Goal: Participate in discussion

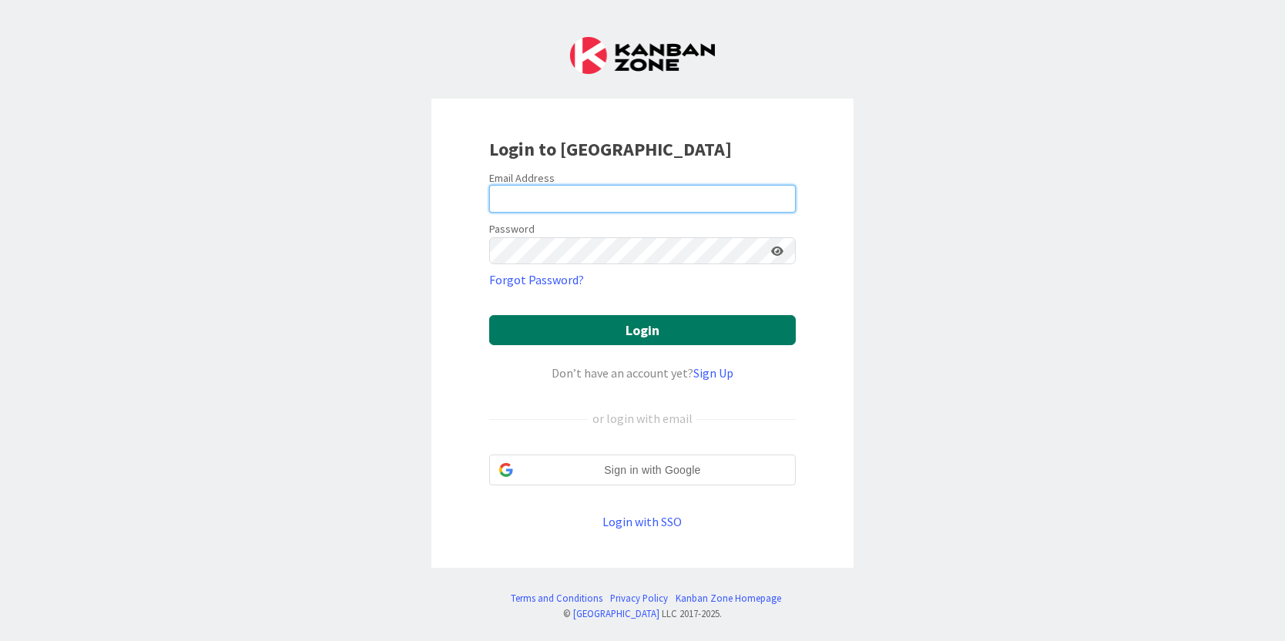
type input "[PERSON_NAME][EMAIL_ADDRESS][PERSON_NAME][DOMAIN_NAME]"
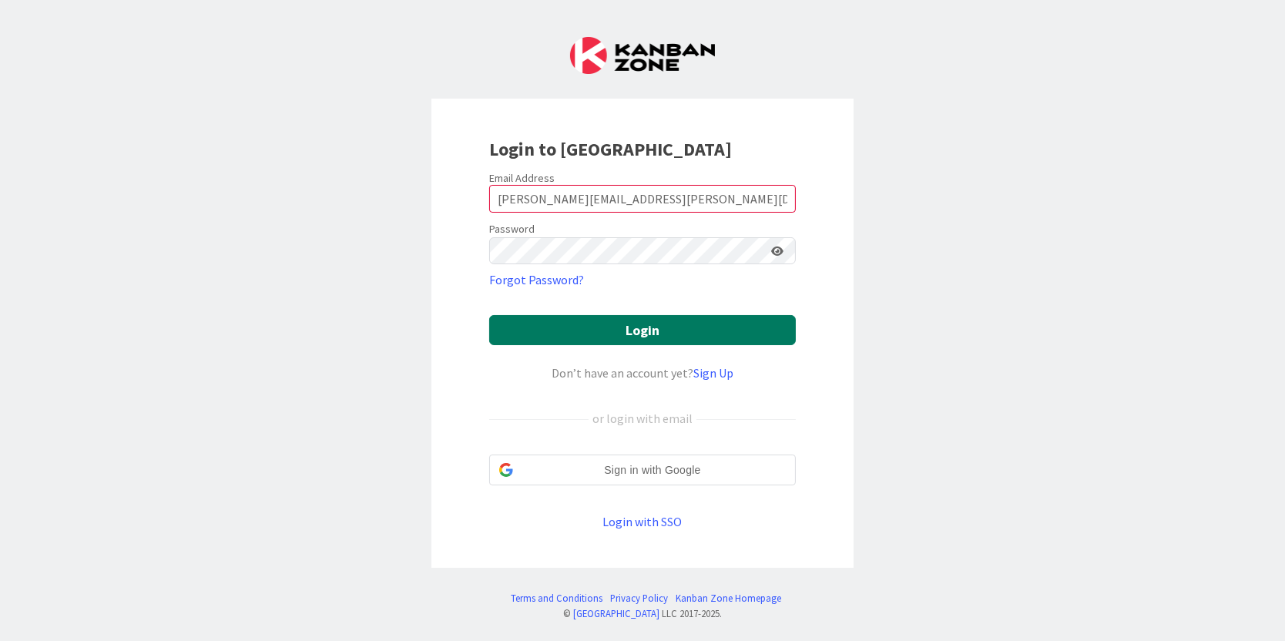
click at [560, 329] on button "Login" at bounding box center [642, 330] width 307 height 30
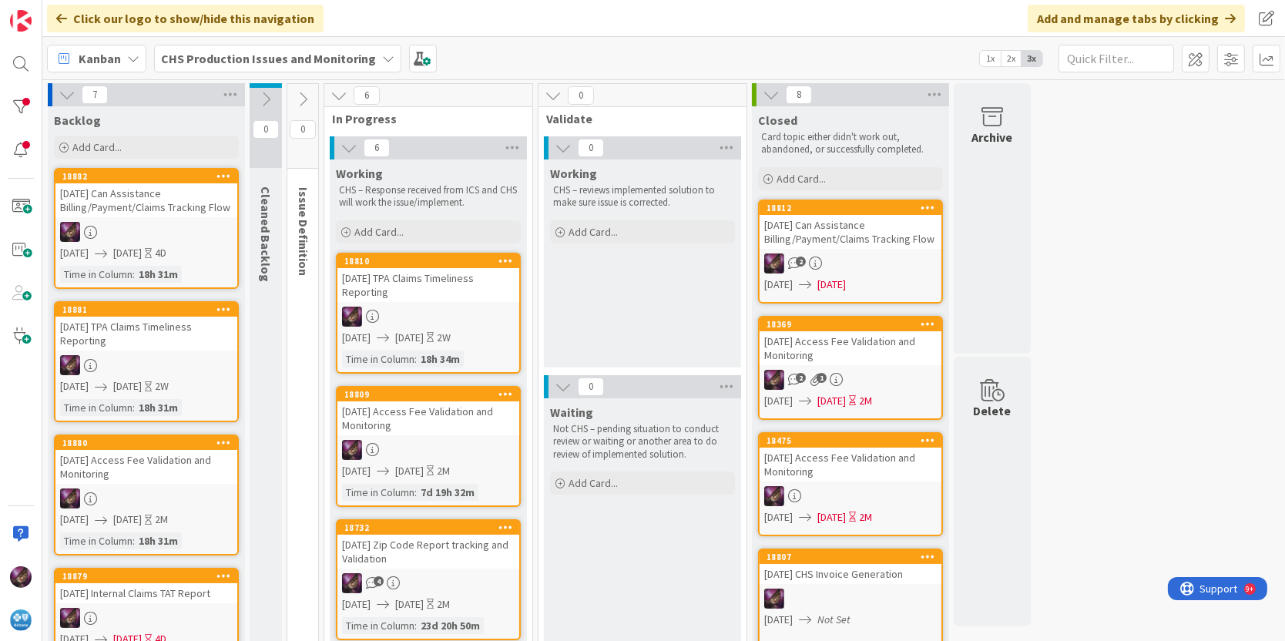
click at [395, 409] on div "[DATE] Access Fee Validation and Monitoring" at bounding box center [428, 418] width 182 height 34
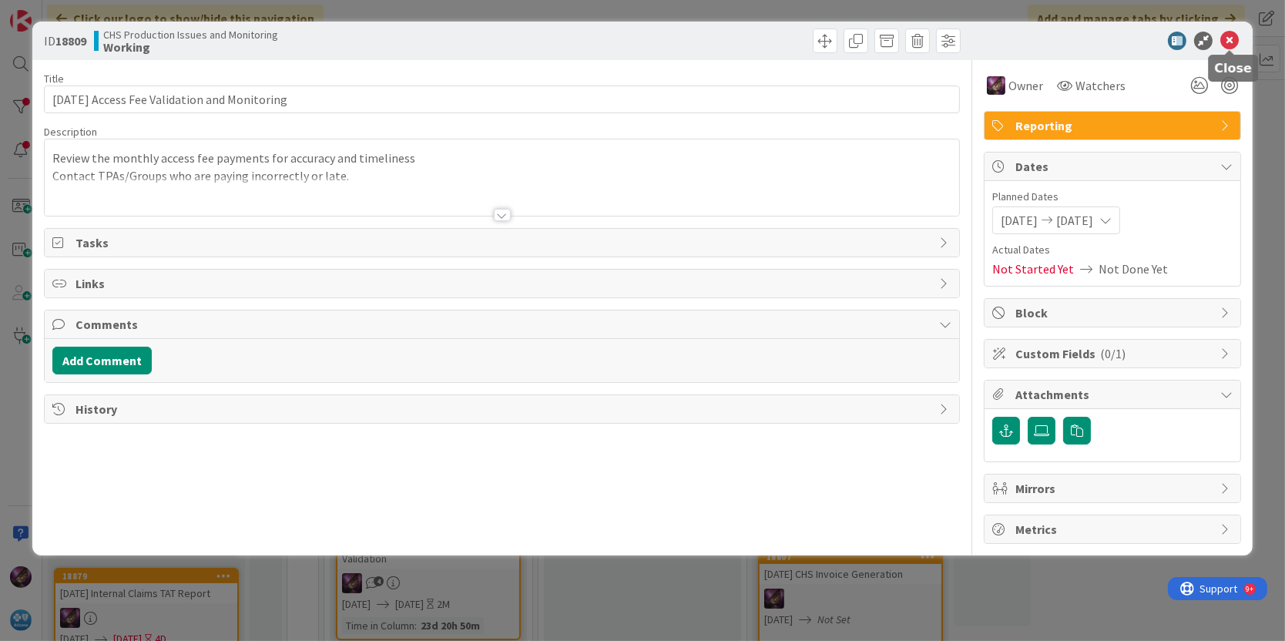
click at [1235, 39] on icon at bounding box center [1229, 41] width 18 height 18
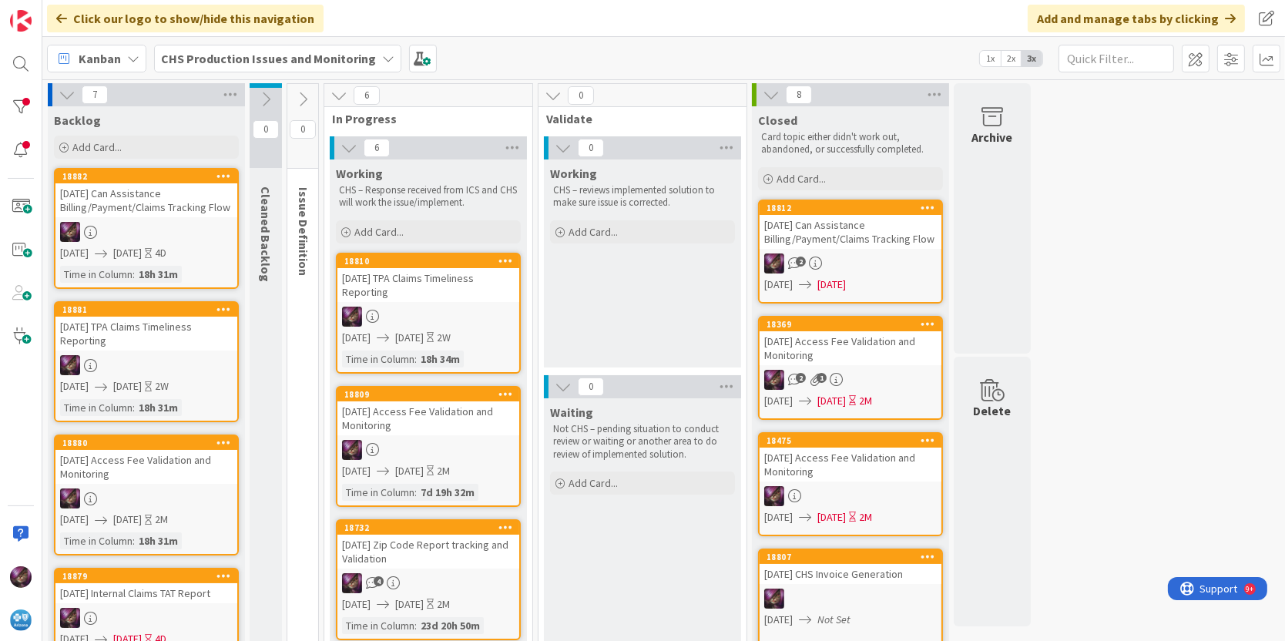
click at [424, 537] on div "[DATE] Zip Code Report tracking and Validation" at bounding box center [428, 551] width 182 height 34
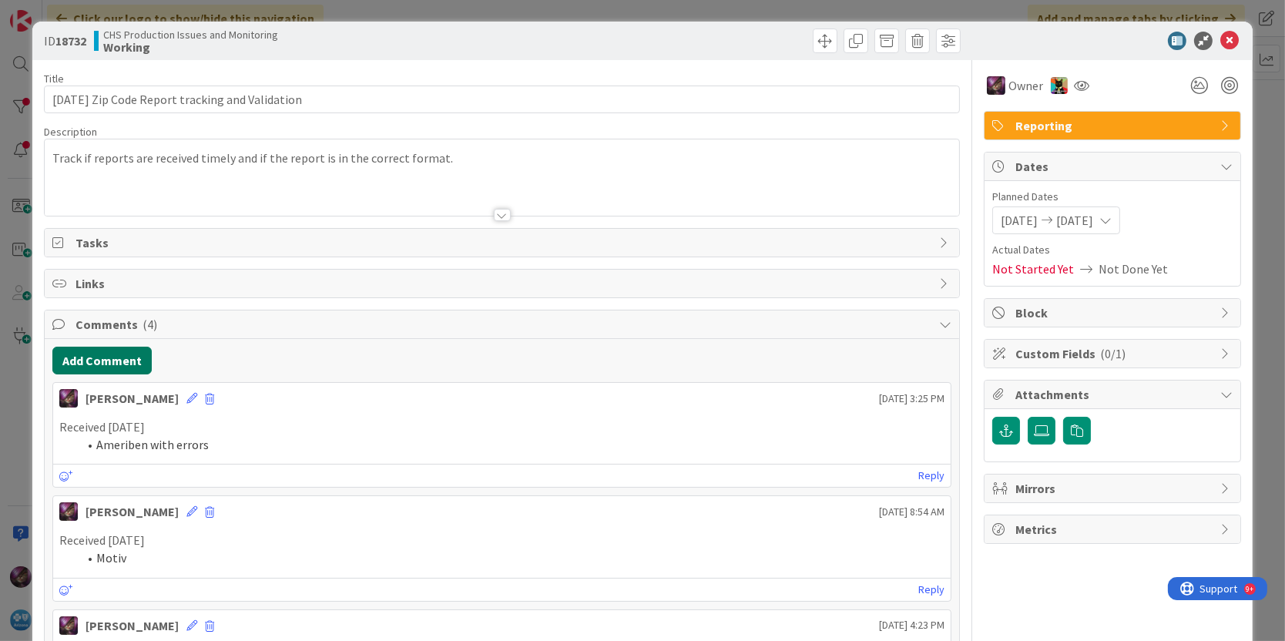
click at [105, 353] on button "Add Comment" at bounding box center [101, 361] width 99 height 28
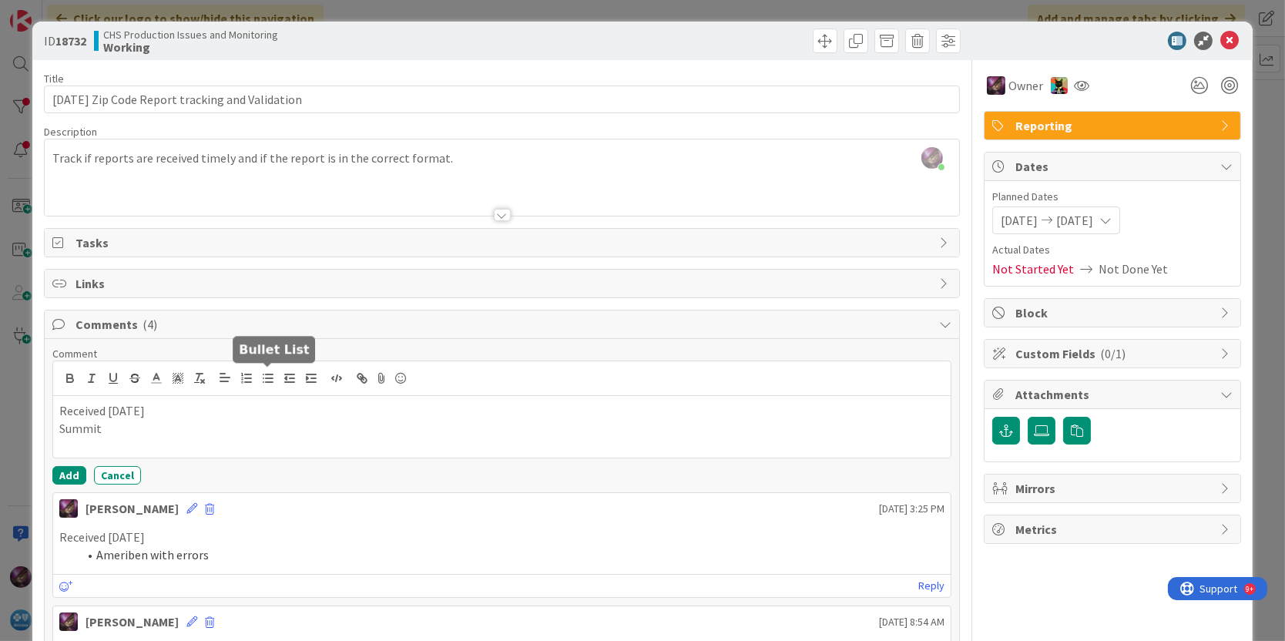
click at [270, 378] on line "button" at bounding box center [269, 378] width 7 height 0
click at [70, 467] on button "Add" at bounding box center [69, 475] width 34 height 18
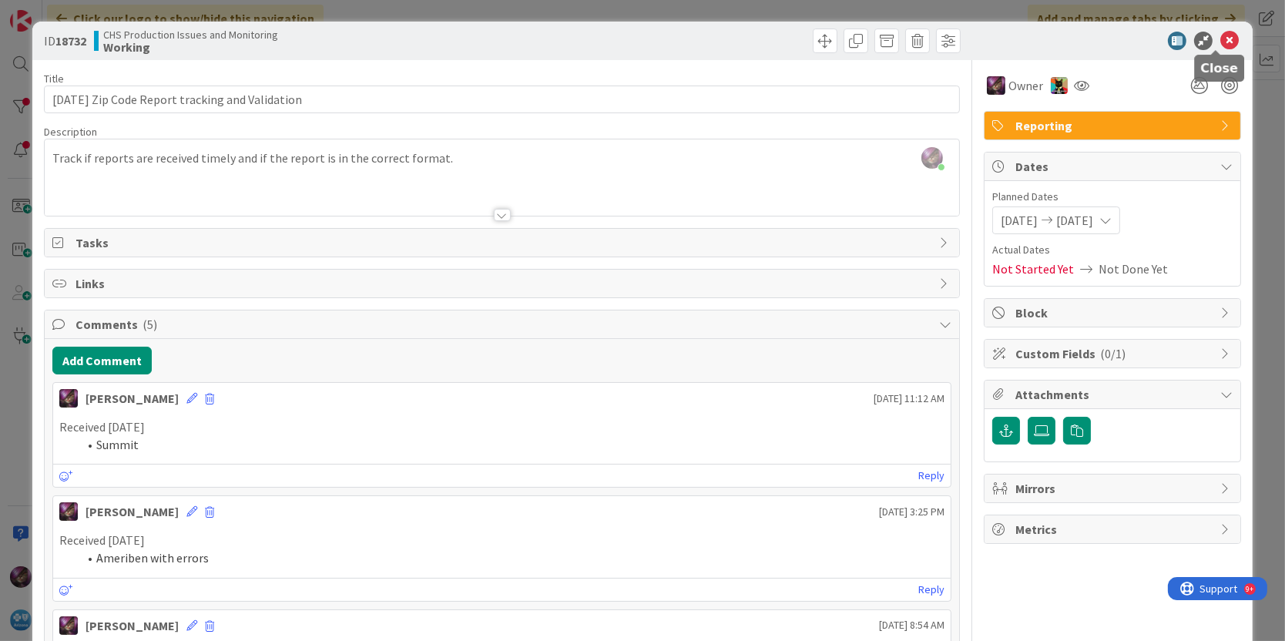
click at [1220, 39] on icon at bounding box center [1229, 41] width 18 height 18
